Goal: Transaction & Acquisition: Obtain resource

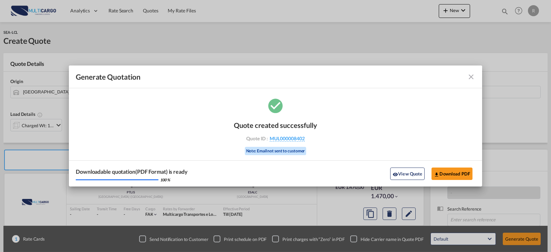
scroll to position [76, 0]
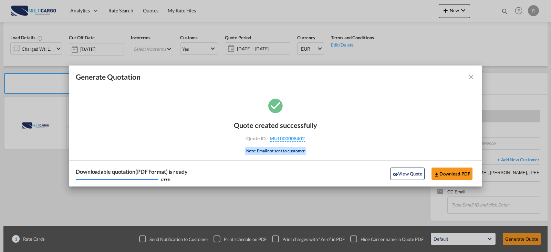
click at [472, 83] on md-toolbar "Generate Quotation" at bounding box center [275, 76] width 413 height 23
click at [472, 80] on md-icon "icon-close fg-AAA8AD cursor m-0" at bounding box center [471, 77] width 8 height 8
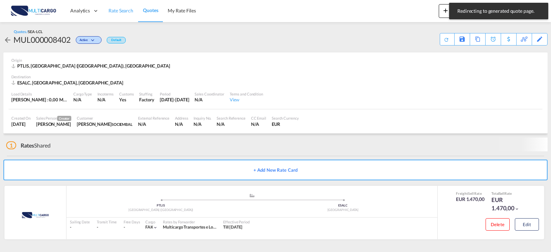
click at [122, 13] on span "Rate Search" at bounding box center [121, 11] width 25 height 6
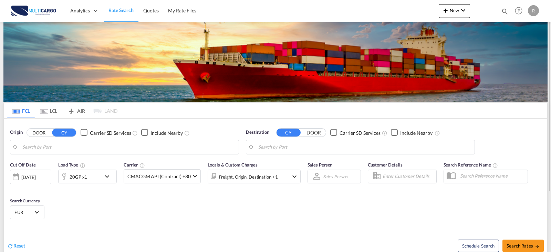
type input "Leixoes, PTLEI"
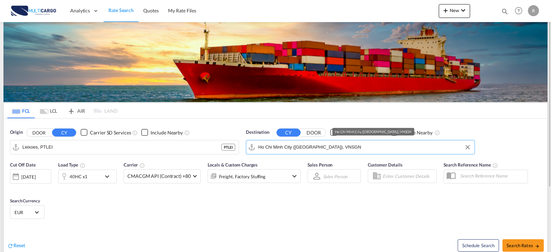
click at [340, 148] on input "Ho Chi Minh City ([GEOGRAPHIC_DATA]), VNSGN" at bounding box center [364, 147] width 213 height 10
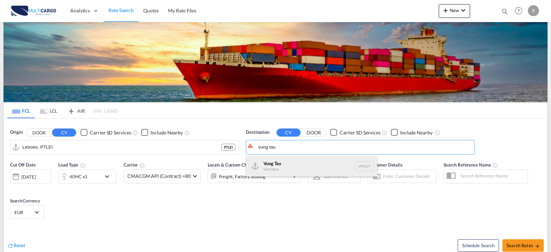
click at [319, 163] on div "Vung Tau Viet Nam VNVUT" at bounding box center [311, 166] width 131 height 21
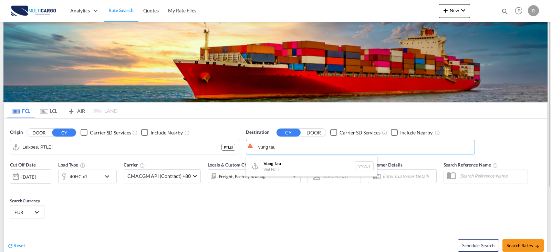
type input "Vung Tau, VNVUT"
click at [528, 247] on span "Search Rates" at bounding box center [523, 246] width 33 height 6
type input "PTLEI to VNVUT / [DATE]"
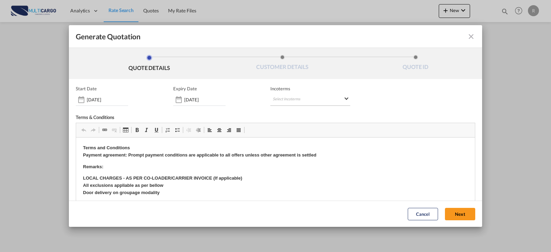
click at [270, 99] on md-select "Select Incoterms FCA - import Free Carrier FOB - import Free on Board DDP - exp…" at bounding box center [310, 99] width 80 height 12
click at [203, 100] on md-backdrop at bounding box center [275, 126] width 551 height 252
click at [203, 100] on input "[DATE]" at bounding box center [204, 100] width 41 height 6
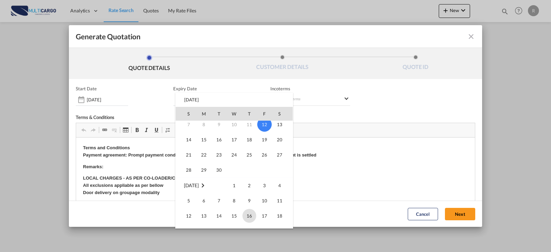
scroll to position [69, 0]
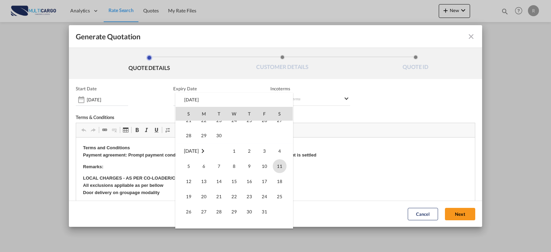
click at [279, 167] on span "11" at bounding box center [280, 166] width 14 height 14
type input "[DATE]"
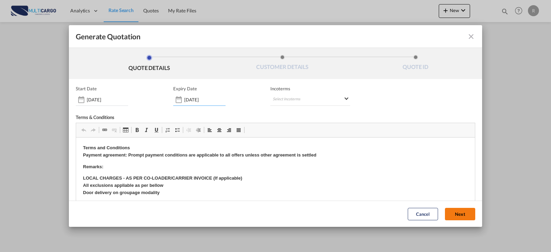
click at [458, 217] on button "Next" at bounding box center [460, 214] width 30 height 12
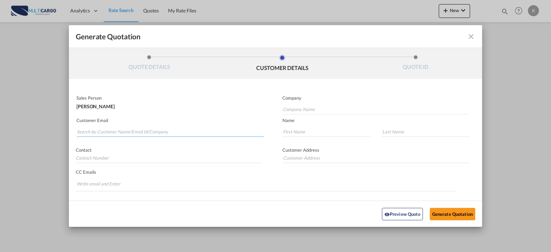
click at [185, 136] on md-autocomplete-wrap "Generate QuotationQUOTE ..." at bounding box center [169, 130] width 187 height 14
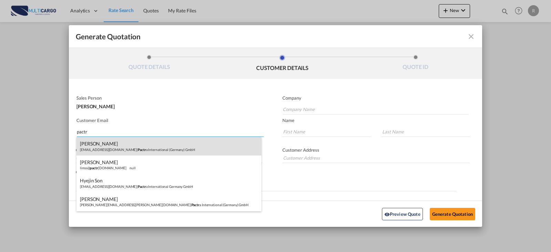
type input "pactr"
click at [125, 152] on div "[PERSON_NAME] [PERSON_NAME][EMAIL_ADDRESS][DOMAIN_NAME] | Pactr a International…" at bounding box center [168, 146] width 185 height 19
type input "Pactra International ([GEOGRAPHIC_DATA]) GmbH"
type input "[EMAIL_ADDRESS][DOMAIN_NAME]"
type input "JONGCHOL"
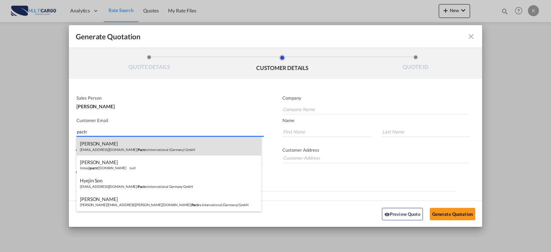
type input "CHU"
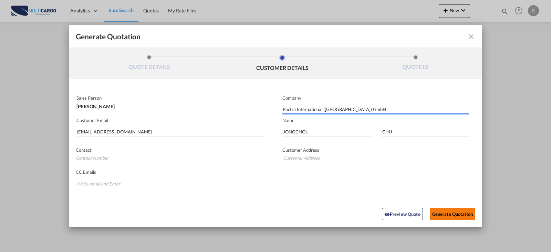
click at [453, 212] on button "Generate Quotation" at bounding box center [452, 213] width 45 height 12
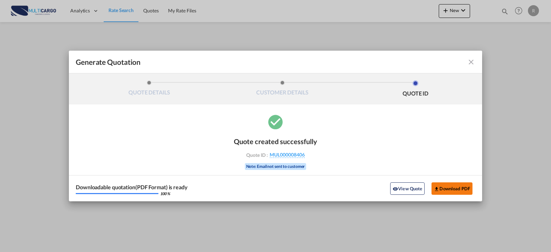
click at [452, 193] on button "Download PDF" at bounding box center [452, 188] width 41 height 12
click at [471, 63] on md-icon "icon-close fg-AAA8AD cursor m-0" at bounding box center [471, 62] width 8 height 8
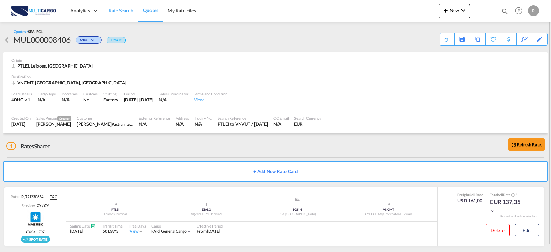
click at [116, 15] on link "Rate Search" at bounding box center [121, 11] width 34 height 22
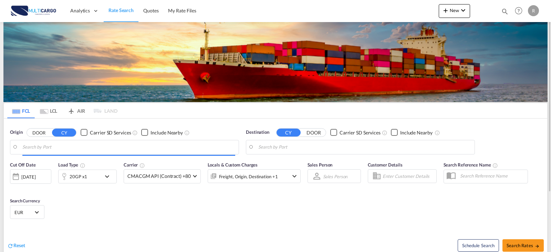
type input "Leixoes, PTLEI"
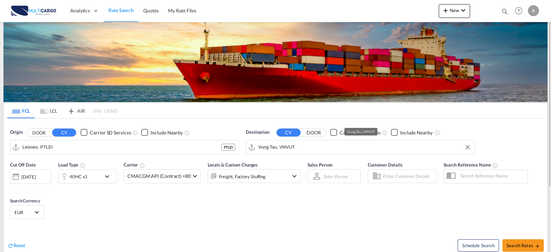
click at [317, 148] on input "Vung Tau, VNVUT" at bounding box center [364, 147] width 213 height 10
click at [331, 145] on input "Vung Tau, VNVUT" at bounding box center [364, 147] width 213 height 10
click at [319, 154] on md-autocomplete-wrap "Vung Tau, VNVUT" at bounding box center [364, 149] width 213 height 14
click at [321, 150] on input "Vung Tau, VNVUT" at bounding box center [364, 147] width 213 height 10
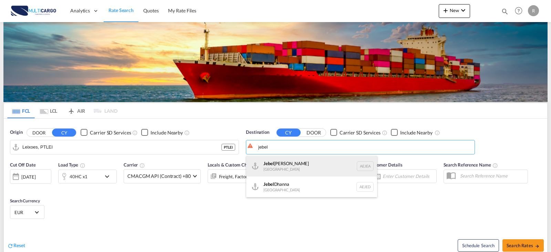
click at [314, 163] on div "[GEOGRAPHIC_DATA] [GEOGRAPHIC_DATA]" at bounding box center [311, 166] width 131 height 21
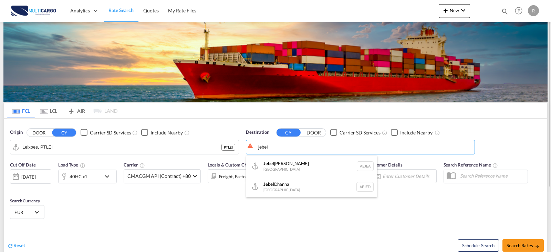
type input "[GEOGRAPHIC_DATA], [GEOGRAPHIC_DATA]"
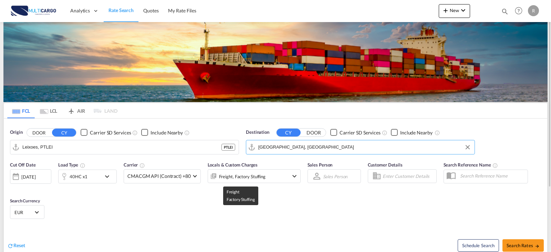
click at [265, 172] on div "Freight, Factory Stuffing" at bounding box center [245, 176] width 74 height 14
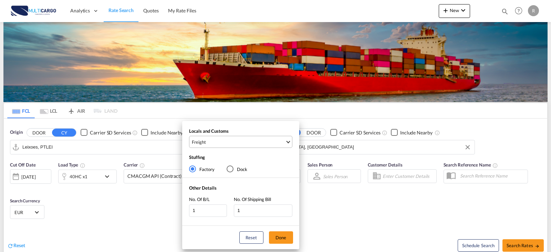
click at [220, 141] on span "Freight" at bounding box center [238, 142] width 93 height 6
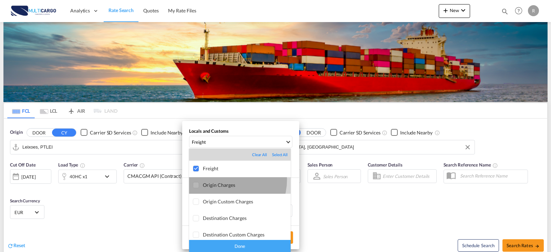
click at [227, 180] on md-option "Origin Charges" at bounding box center [240, 185] width 102 height 17
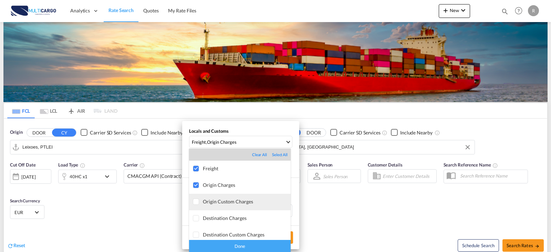
click at [233, 195] on md-option "Origin Custom Charges" at bounding box center [240, 202] width 102 height 17
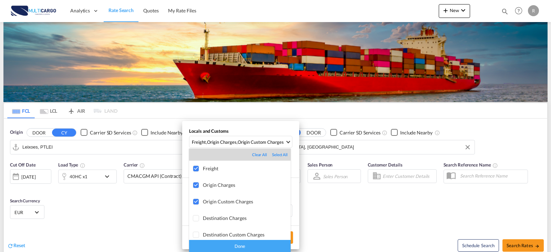
click at [241, 244] on div "Done" at bounding box center [240, 246] width 102 height 12
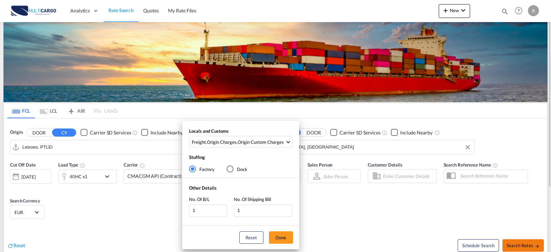
click at [527, 246] on div "Locals and Customs Freight , Origin Charges , Origin Custom Charges Stuffing Fa…" at bounding box center [275, 126] width 551 height 252
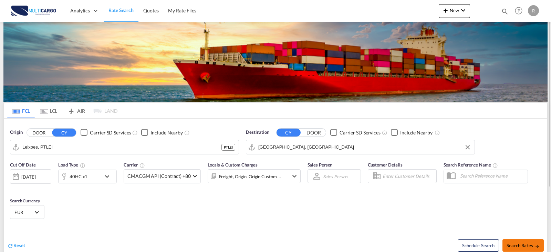
click at [523, 246] on span "Search Rates" at bounding box center [523, 246] width 33 height 6
type input "PTLEI to AEJEA / [DATE]"
